Goal: Information Seeking & Learning: Learn about a topic

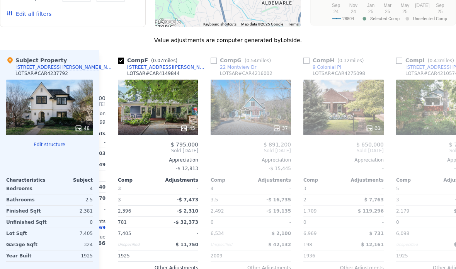
scroll to position [829, 0]
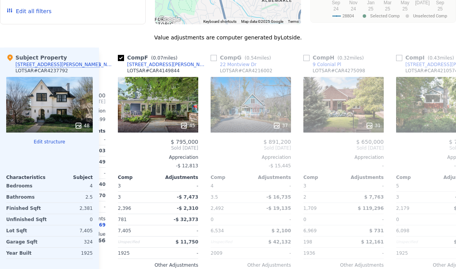
click at [454, 146] on icon at bounding box center [446, 147] width 15 height 15
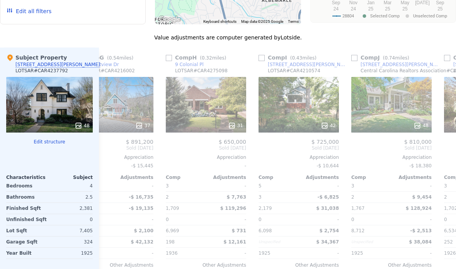
scroll to position [0, 639]
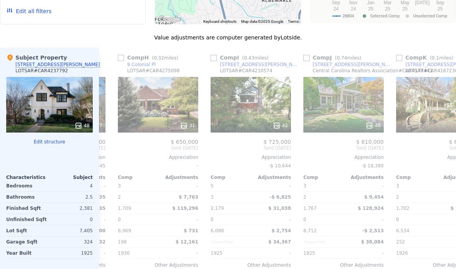
click at [450, 148] on icon at bounding box center [446, 147] width 15 height 15
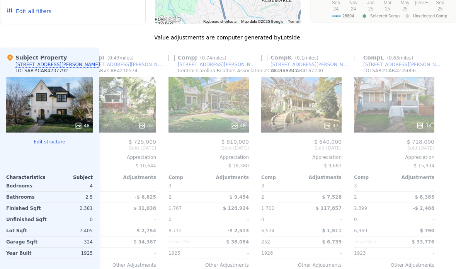
scroll to position [0, 774]
click at [61, 69] on div "LOTSAR # CAR4237792" at bounding box center [41, 71] width 53 height 6
click at [60, 154] on div at bounding box center [49, 157] width 87 height 6
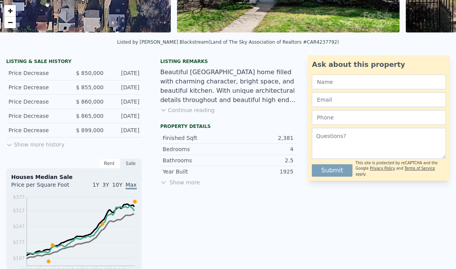
scroll to position [160, 0]
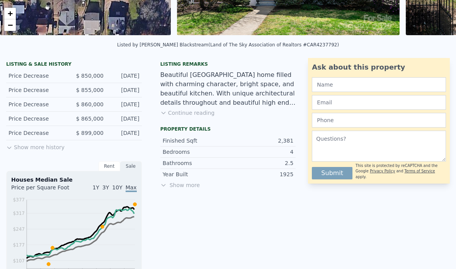
click at [170, 188] on span "Show more" at bounding box center [228, 185] width 136 height 8
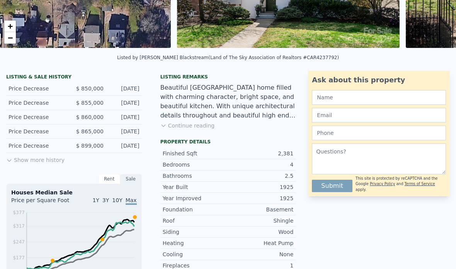
scroll to position [146, 0]
click at [47, 163] on button "Show more history" at bounding box center [35, 158] width 58 height 11
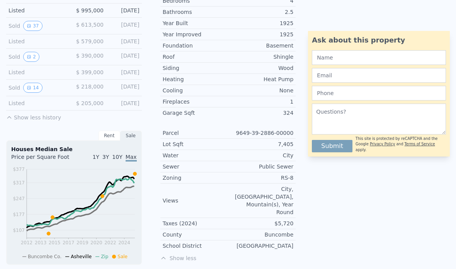
scroll to position [310, 0]
click at [38, 90] on button "14" at bounding box center [32, 88] width 19 height 10
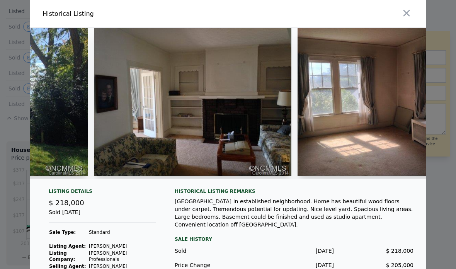
scroll to position [0, 0]
click at [252, 104] on img at bounding box center [192, 102] width 197 height 148
click at [232, 130] on img at bounding box center [192, 102] width 197 height 148
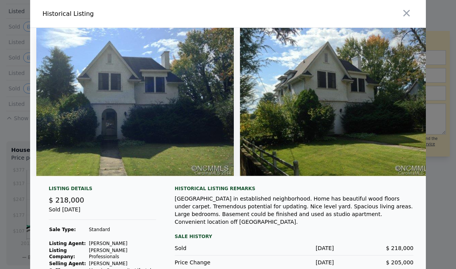
click at [411, 16] on icon "button" at bounding box center [406, 13] width 11 height 11
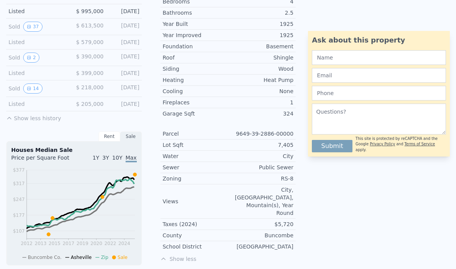
click at [36, 56] on button "2" at bounding box center [31, 58] width 16 height 10
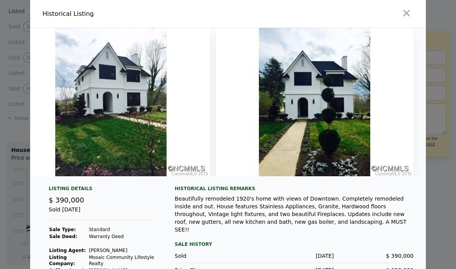
scroll to position [0, 24]
click at [407, 13] on icon "button" at bounding box center [406, 13] width 7 height 7
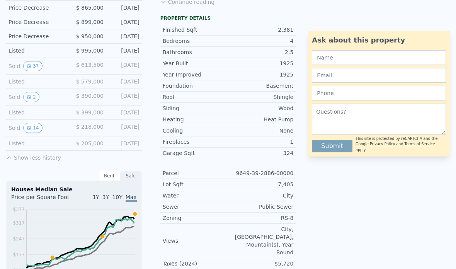
scroll to position [270, 0]
click at [39, 66] on button "37" at bounding box center [32, 66] width 19 height 10
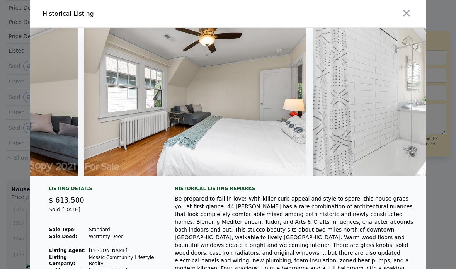
scroll to position [0, 4752]
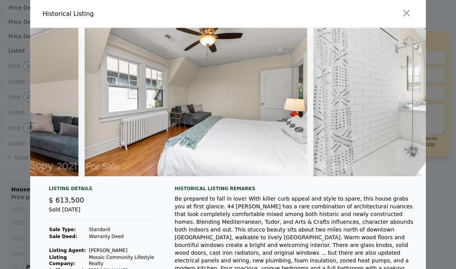
click at [408, 14] on icon "button" at bounding box center [406, 13] width 11 height 11
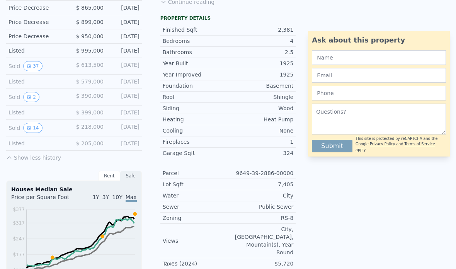
click at [39, 130] on button "14" at bounding box center [32, 128] width 19 height 10
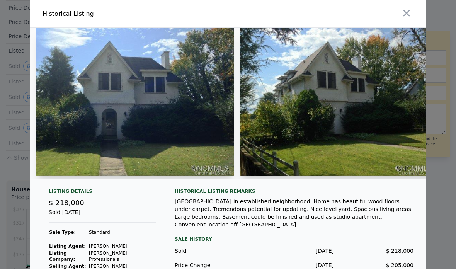
scroll to position [0, 0]
click at [408, 15] on icon "button" at bounding box center [406, 13] width 11 height 11
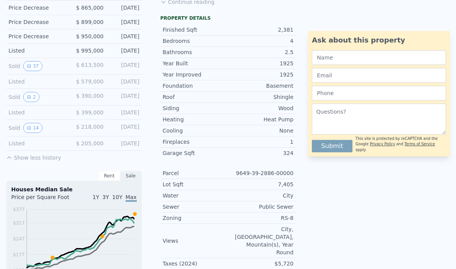
click at [34, 95] on button "2" at bounding box center [31, 97] width 16 height 10
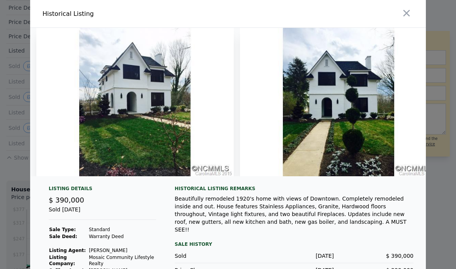
click at [409, 11] on icon "button" at bounding box center [406, 13] width 11 height 11
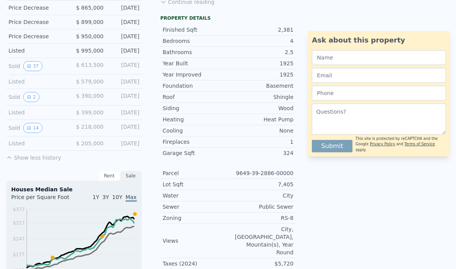
click at [40, 129] on button "14" at bounding box center [32, 128] width 19 height 10
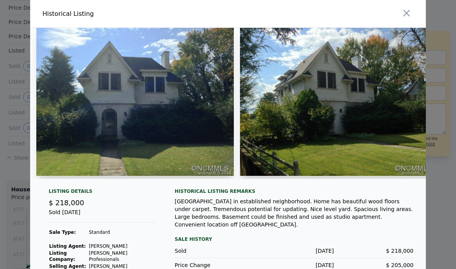
click at [409, 13] on icon "button" at bounding box center [406, 13] width 11 height 11
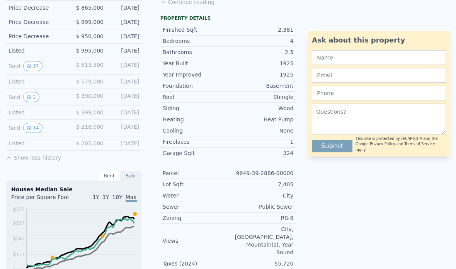
click at [35, 96] on button "2" at bounding box center [31, 97] width 16 height 10
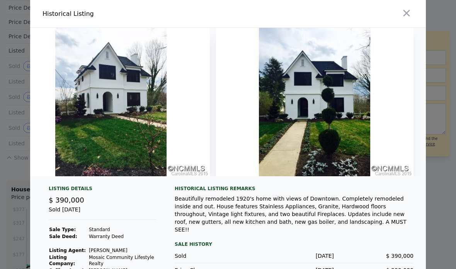
click at [409, 12] on icon "button" at bounding box center [406, 13] width 11 height 11
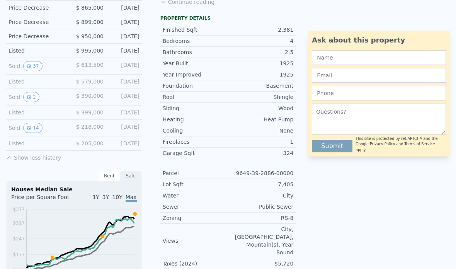
click at [38, 69] on button "37" at bounding box center [32, 66] width 19 height 10
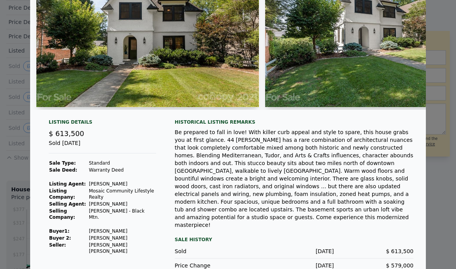
scroll to position [69, 0]
click at [426, 189] on div at bounding box center [228, 134] width 456 height 269
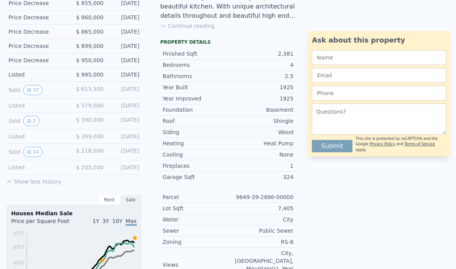
scroll to position [246, 0]
click at [31, 121] on button "2" at bounding box center [31, 121] width 16 height 10
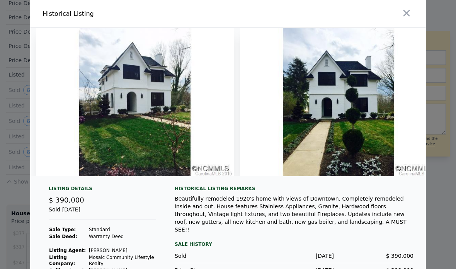
scroll to position [0, 0]
click at [409, 10] on icon "button" at bounding box center [406, 13] width 11 height 11
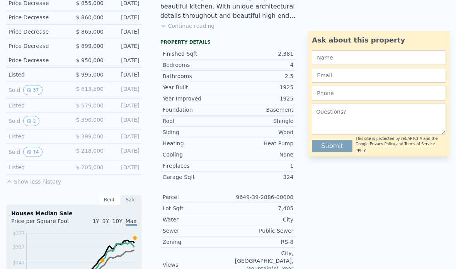
click at [326, 231] on div "Ask about this property Submit This site is protected by reCAPTCHA and the Goog…" at bounding box center [382, 228] width 148 height 515
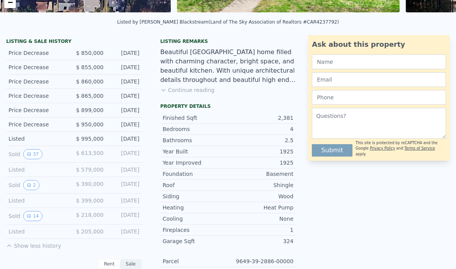
scroll to position [178, 0]
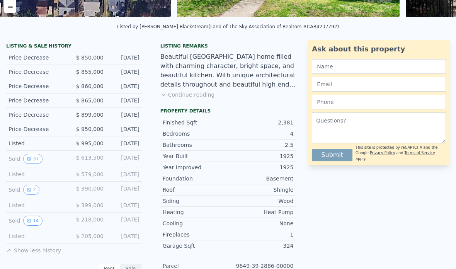
click at [38, 161] on button "37" at bounding box center [32, 159] width 19 height 10
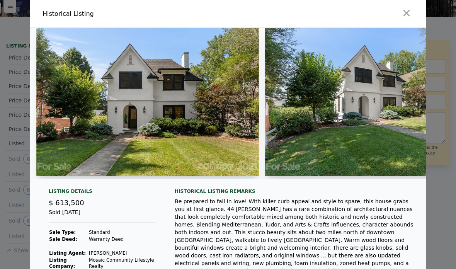
scroll to position [0, 0]
click at [411, 15] on icon "button" at bounding box center [406, 13] width 11 height 11
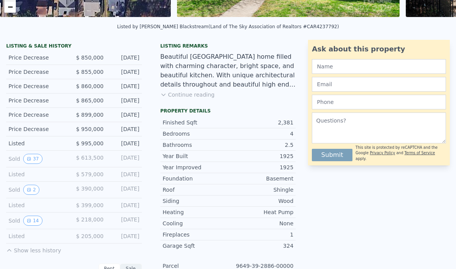
click at [39, 161] on button "37" at bounding box center [32, 159] width 19 height 10
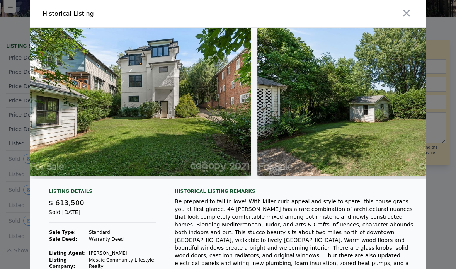
scroll to position [0, 6843]
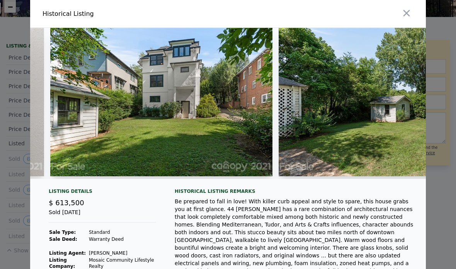
click at [407, 14] on icon "button" at bounding box center [406, 13] width 7 height 7
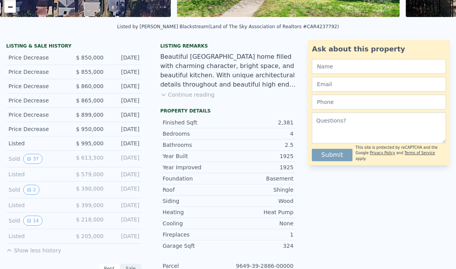
click at [41, 220] on button "14" at bounding box center [32, 221] width 19 height 10
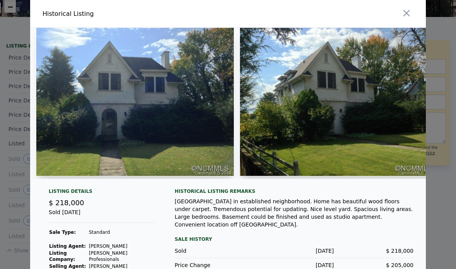
click at [181, 147] on img at bounding box center [134, 102] width 197 height 148
click at [197, 154] on img at bounding box center [134, 102] width 197 height 148
click at [207, 142] on img at bounding box center [134, 102] width 197 height 148
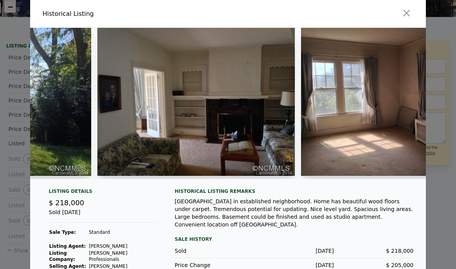
scroll to position [0, 0]
click at [411, 13] on icon "button" at bounding box center [406, 13] width 11 height 11
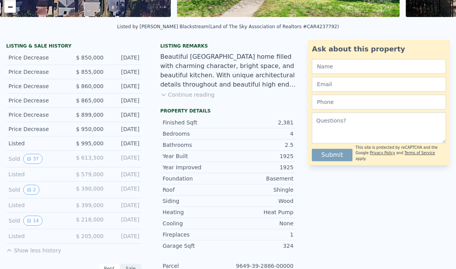
click at [38, 161] on button "37" at bounding box center [32, 159] width 19 height 10
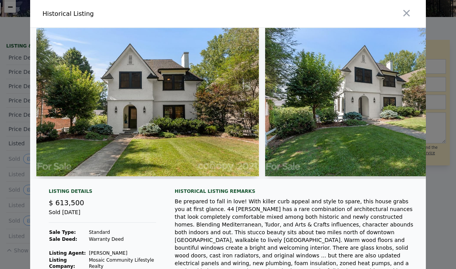
click at [404, 19] on button "button" at bounding box center [406, 13] width 14 height 14
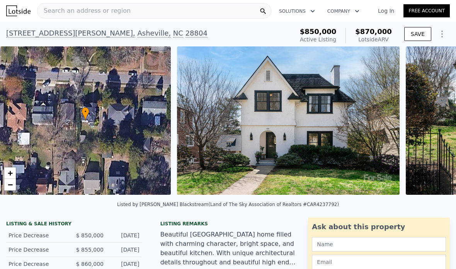
click at [330, 184] on img at bounding box center [288, 120] width 222 height 148
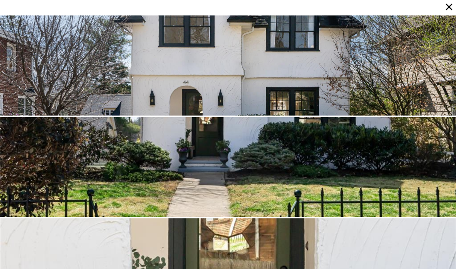
click at [318, 168] on div at bounding box center [228, 167] width 456 height 100
click at [451, 10] on icon at bounding box center [448, 7] width 11 height 11
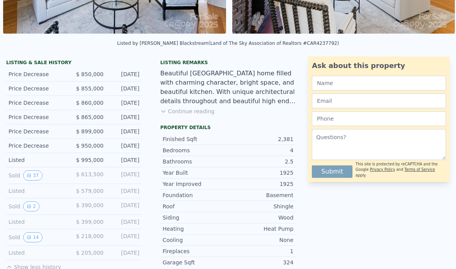
scroll to position [161, 0]
click at [40, 238] on button "14" at bounding box center [32, 237] width 19 height 10
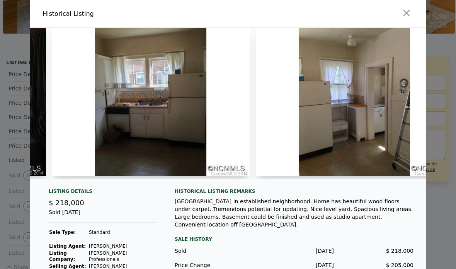
scroll to position [0, 995]
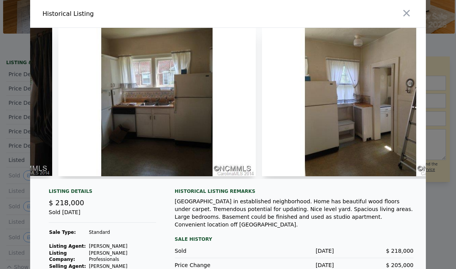
click at [357, 173] on img at bounding box center [360, 102] width 197 height 148
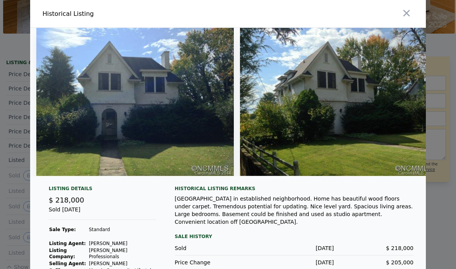
scroll to position [0, 0]
click at [408, 17] on icon "button" at bounding box center [406, 13] width 11 height 11
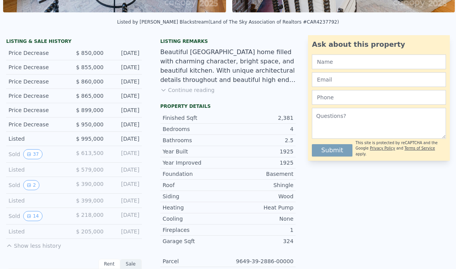
scroll to position [182, 0]
